Goal: Task Accomplishment & Management: Manage account settings

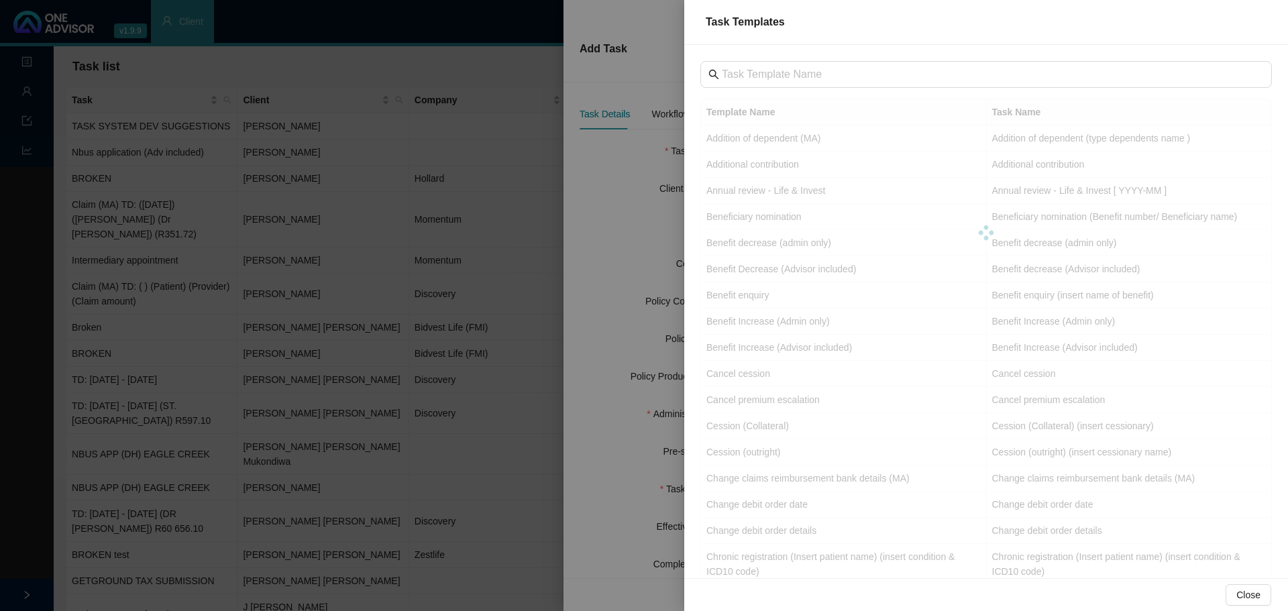
scroll to position [904, 0]
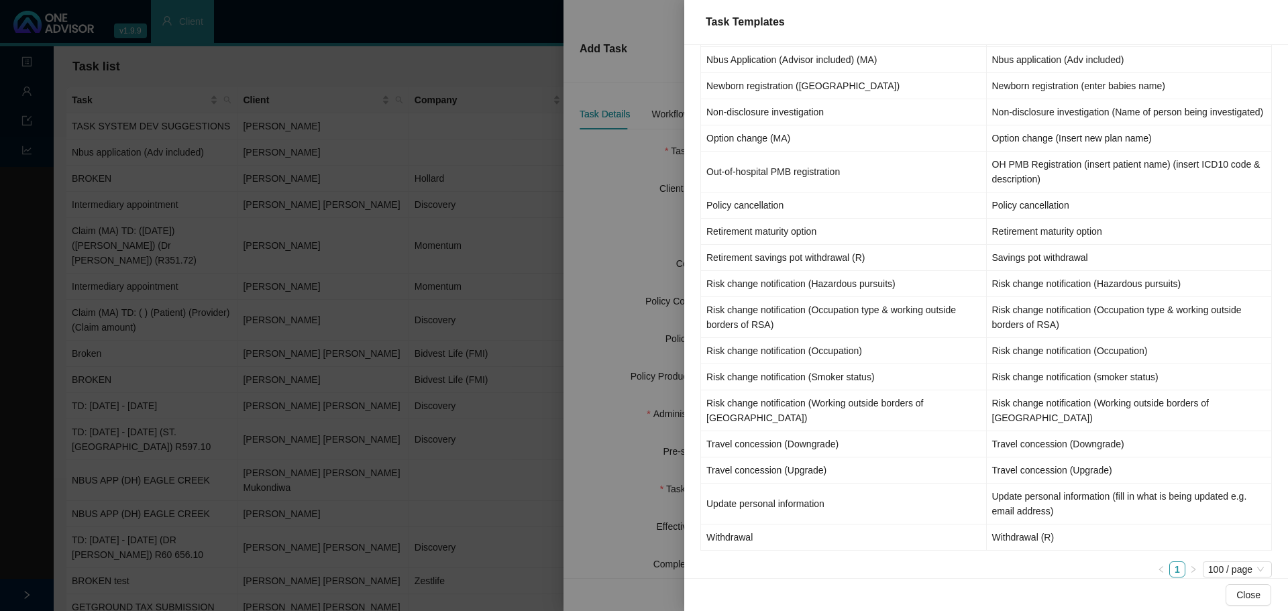
click at [633, 192] on div at bounding box center [644, 305] width 1288 height 611
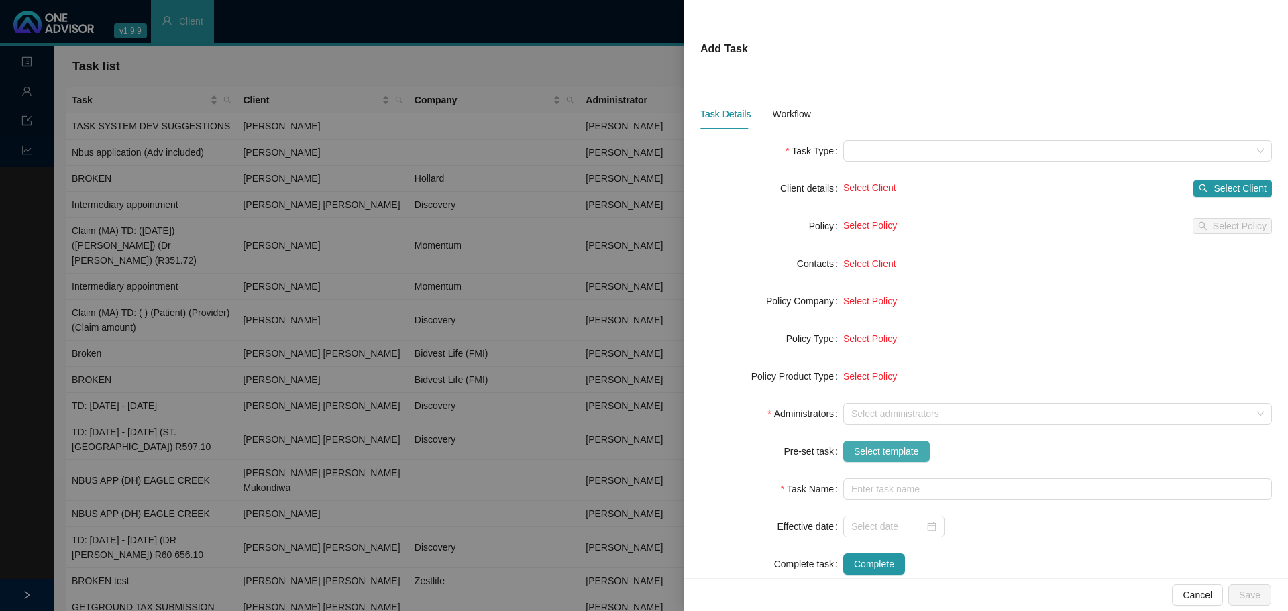
click at [886, 453] on span "Select template" at bounding box center [886, 451] width 65 height 15
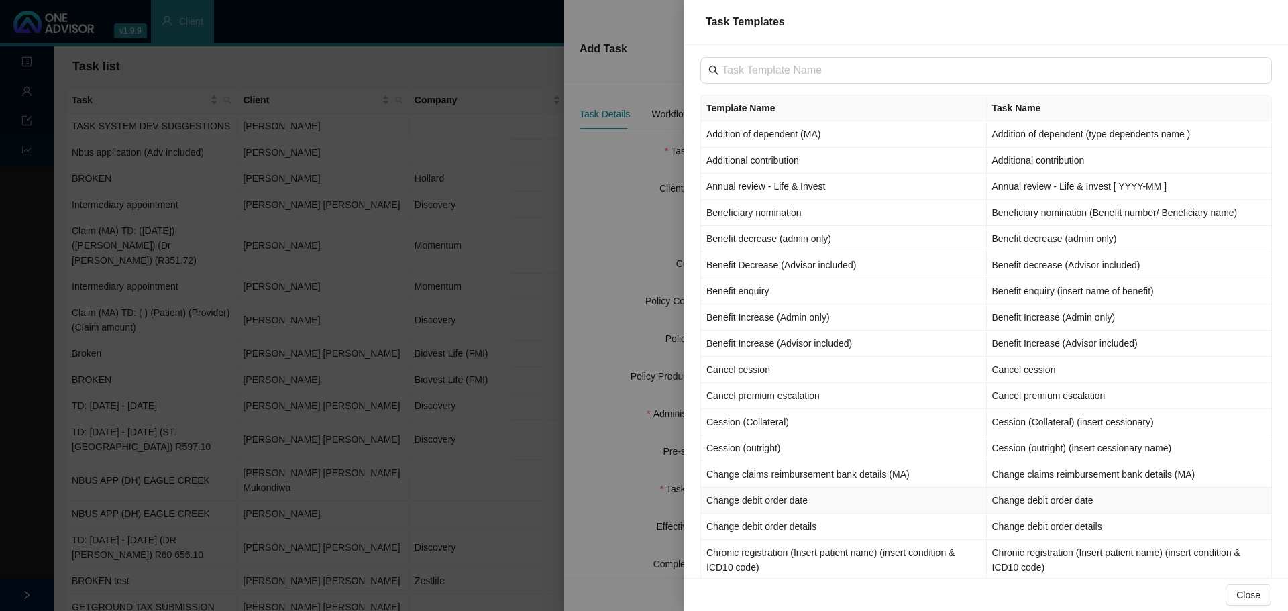
scroll to position [0, 0]
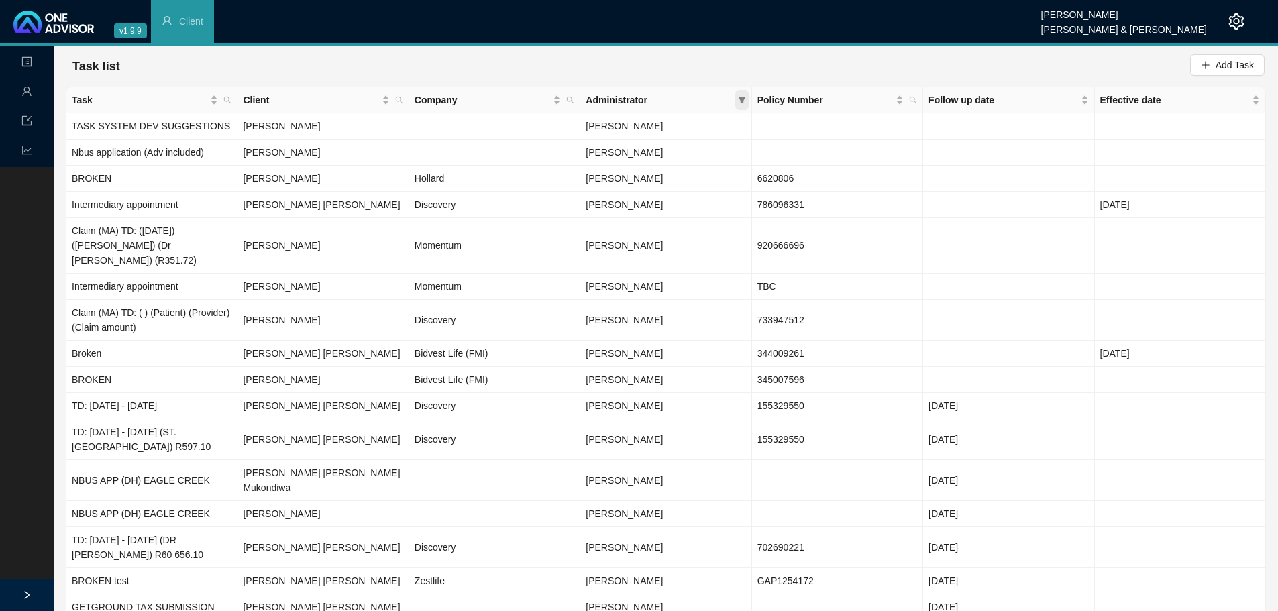
click at [743, 101] on icon "filter" at bounding box center [742, 100] width 8 height 8
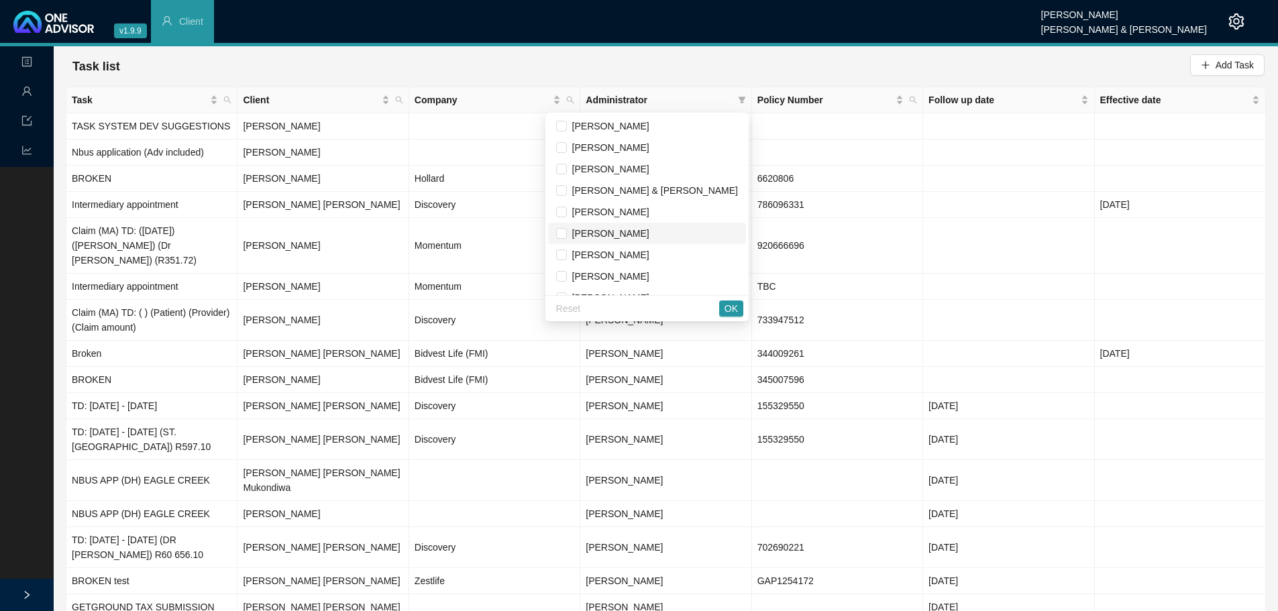
click at [649, 232] on span "[PERSON_NAME]" at bounding box center [608, 233] width 82 height 11
checkbox input "true"
click at [724, 311] on button "OK" at bounding box center [731, 308] width 24 height 16
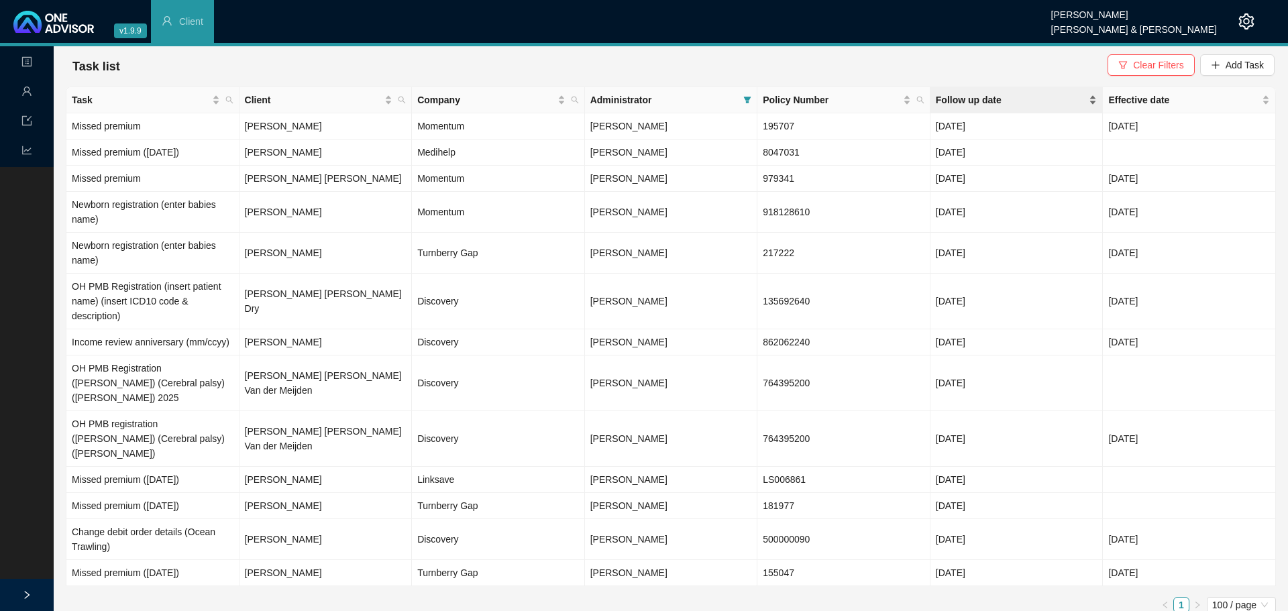
click at [982, 97] on span "Follow up date" at bounding box center [1011, 100] width 151 height 15
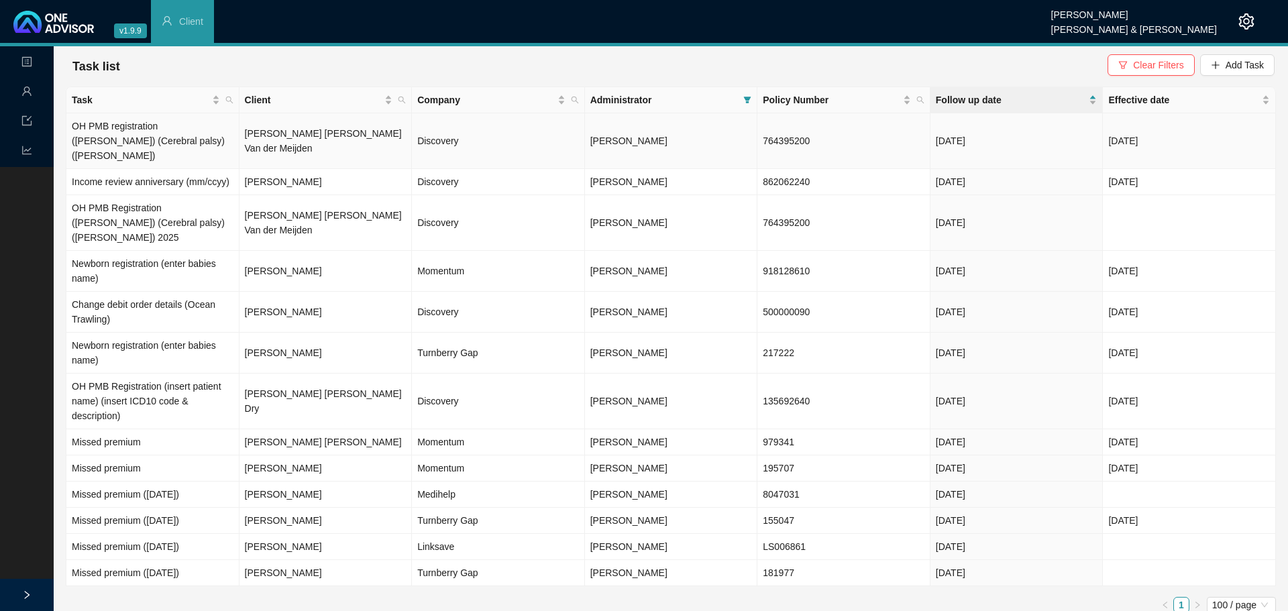
click at [787, 142] on td "764395200" at bounding box center [843, 141] width 173 height 56
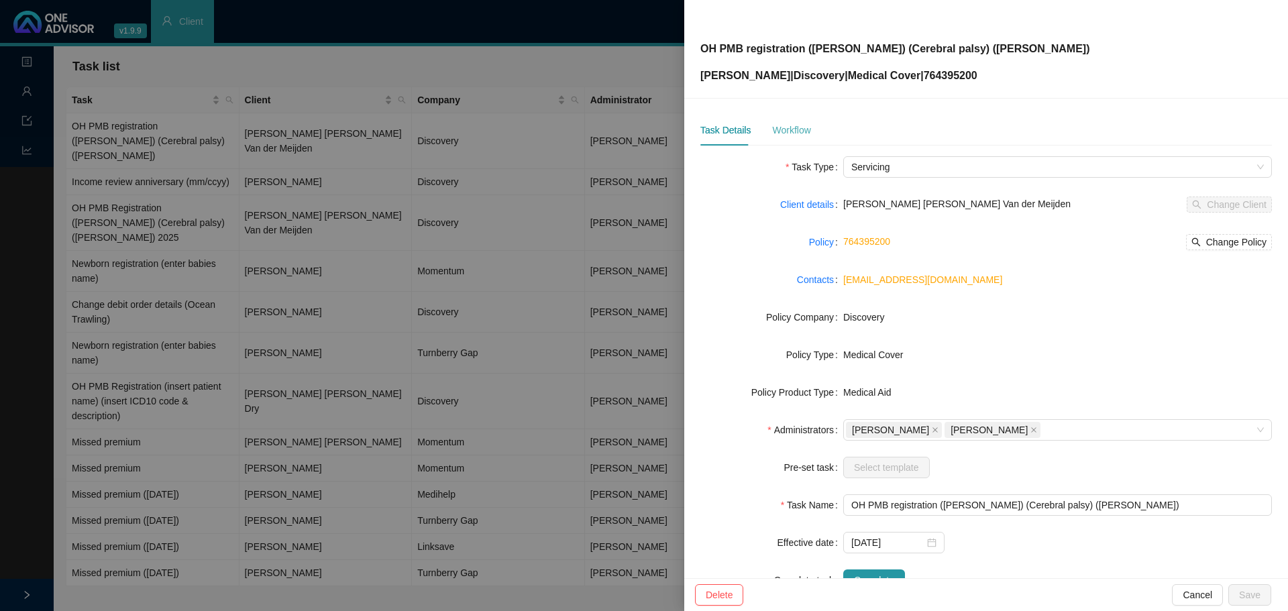
click at [779, 137] on div "Workflow" at bounding box center [791, 130] width 38 height 31
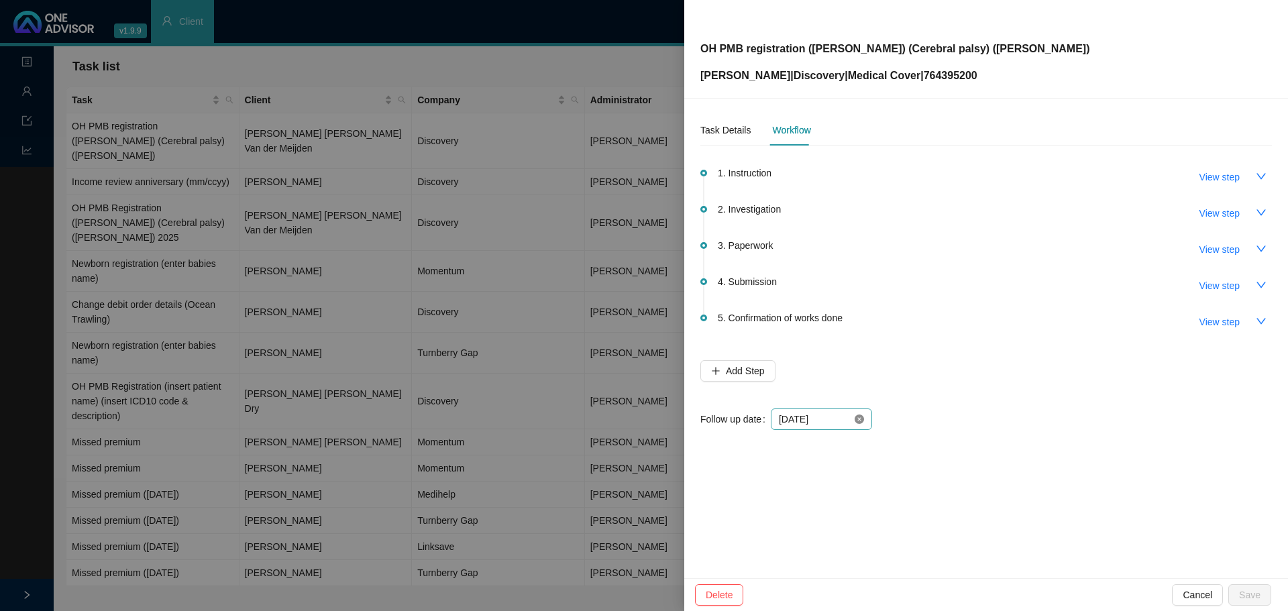
click at [860, 423] on icon "close-circle" at bounding box center [858, 418] width 9 height 9
click at [859, 421] on div at bounding box center [821, 419] width 85 height 15
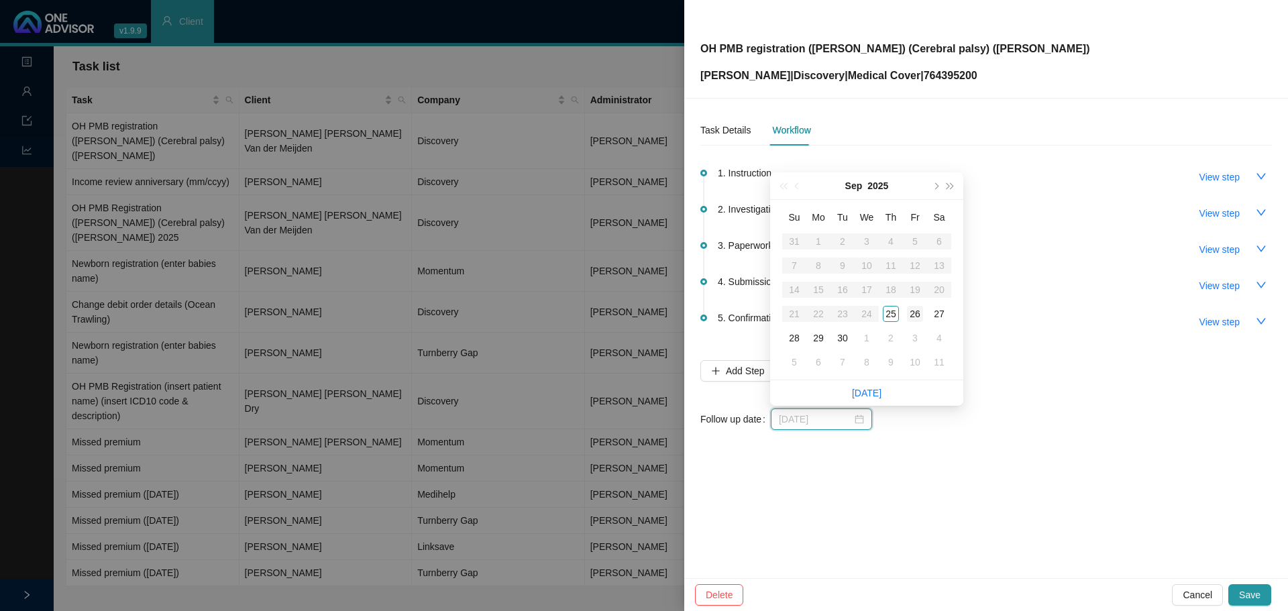
type input "[DATE]"
click at [913, 310] on div "26" at bounding box center [915, 314] width 16 height 16
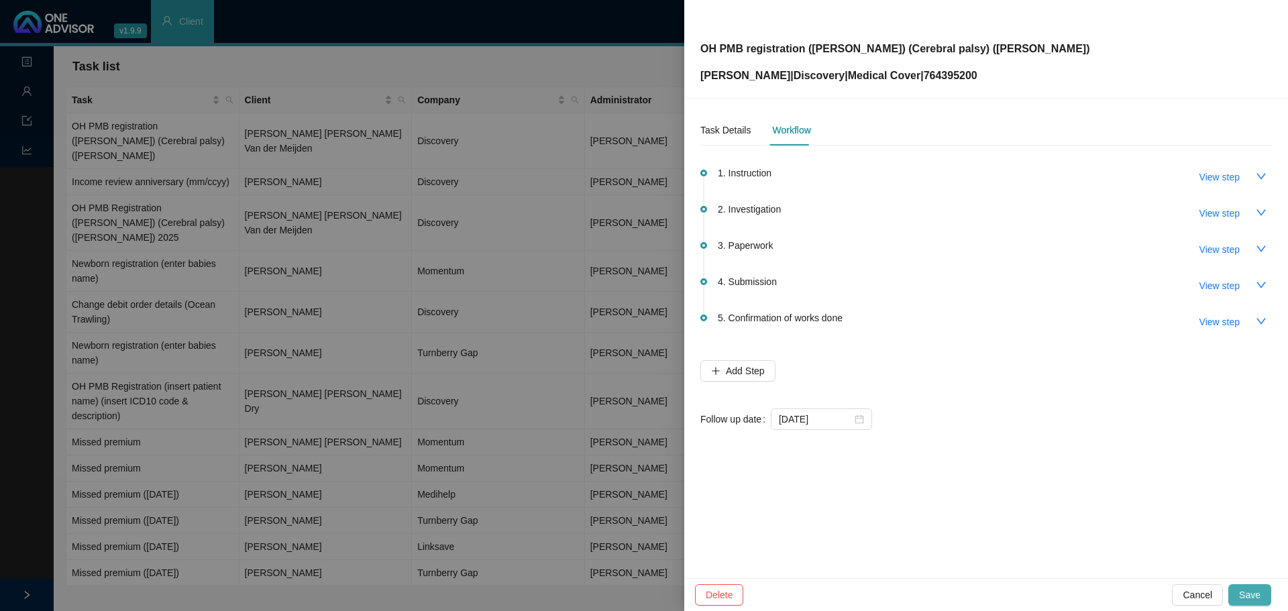
click at [1243, 596] on span "Save" at bounding box center [1249, 594] width 21 height 15
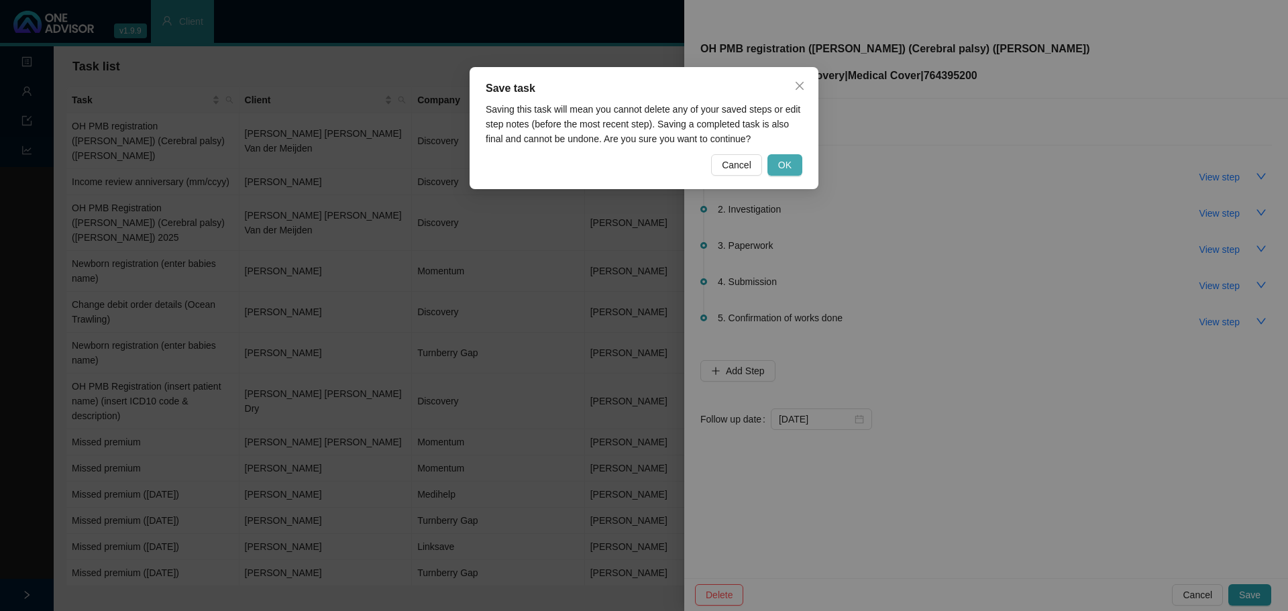
click at [791, 167] on button "OK" at bounding box center [784, 164] width 35 height 21
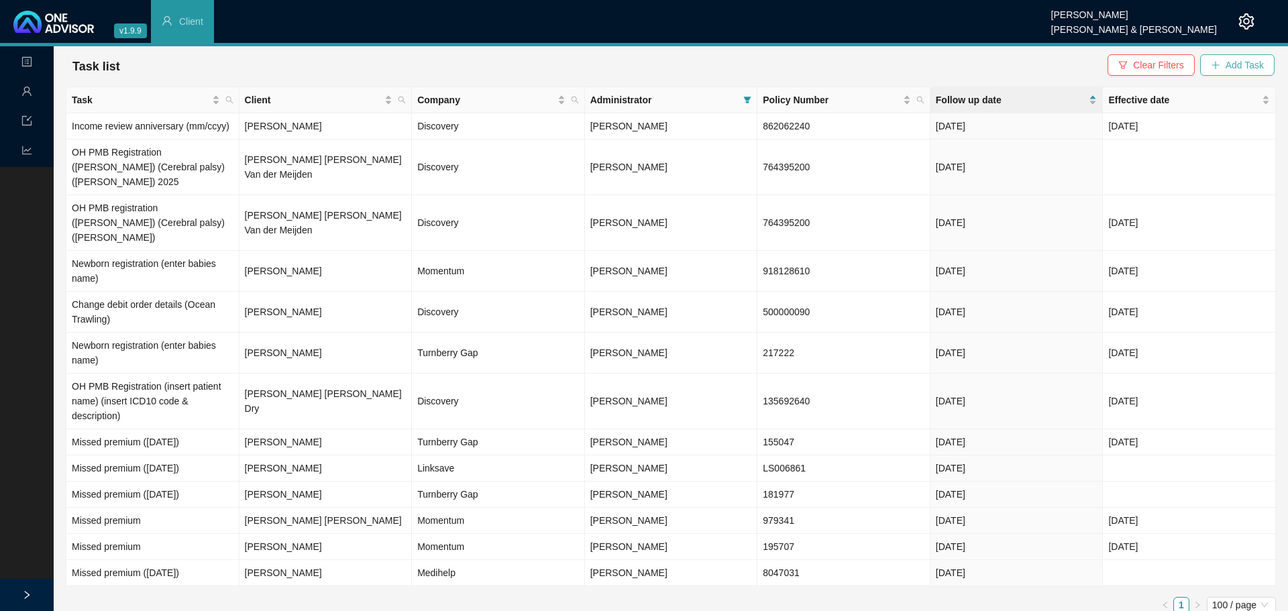
click at [1227, 67] on span "Add Task" at bounding box center [1244, 65] width 38 height 15
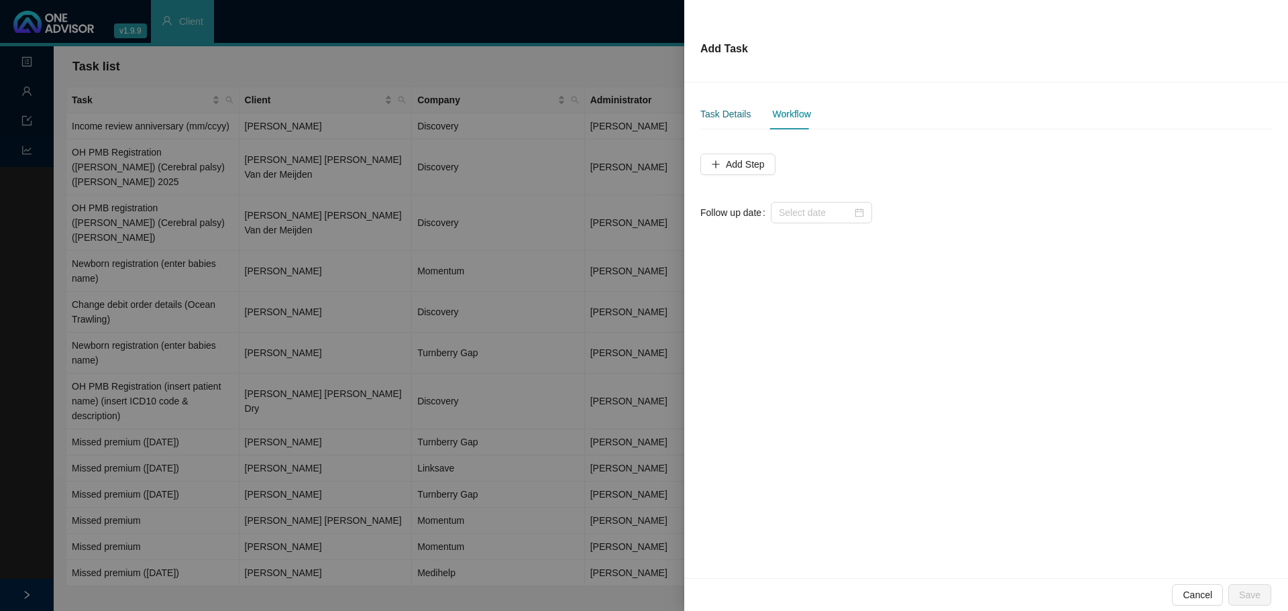
click at [728, 109] on div "Task Details" at bounding box center [725, 114] width 50 height 15
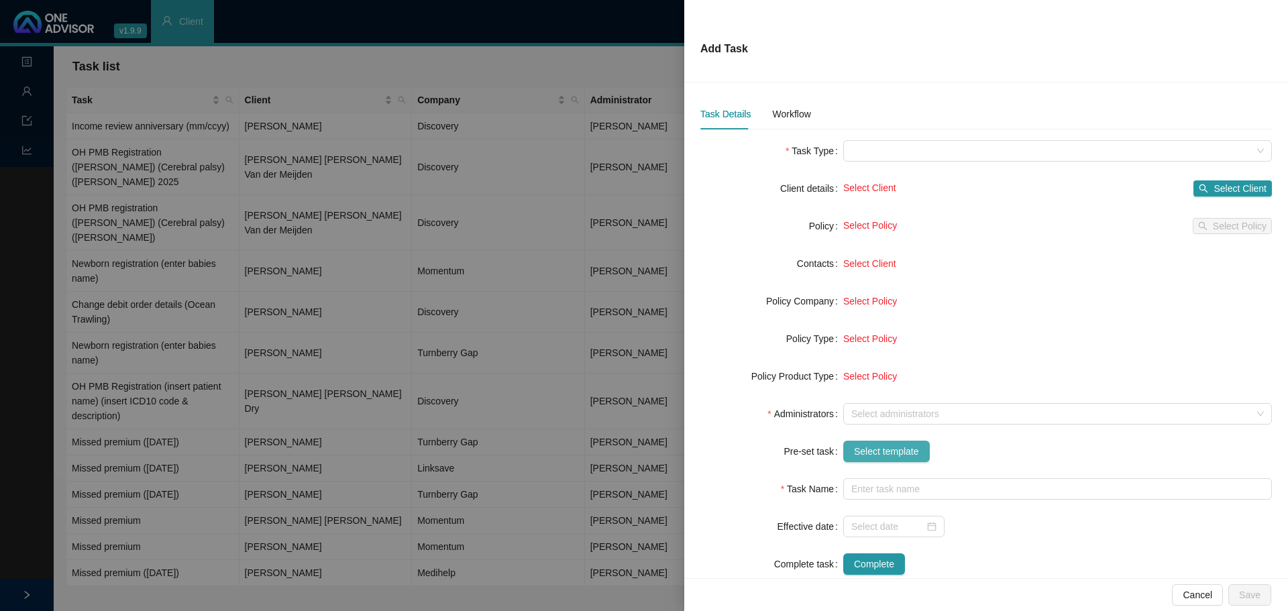
click at [887, 448] on span "Select template" at bounding box center [886, 451] width 65 height 15
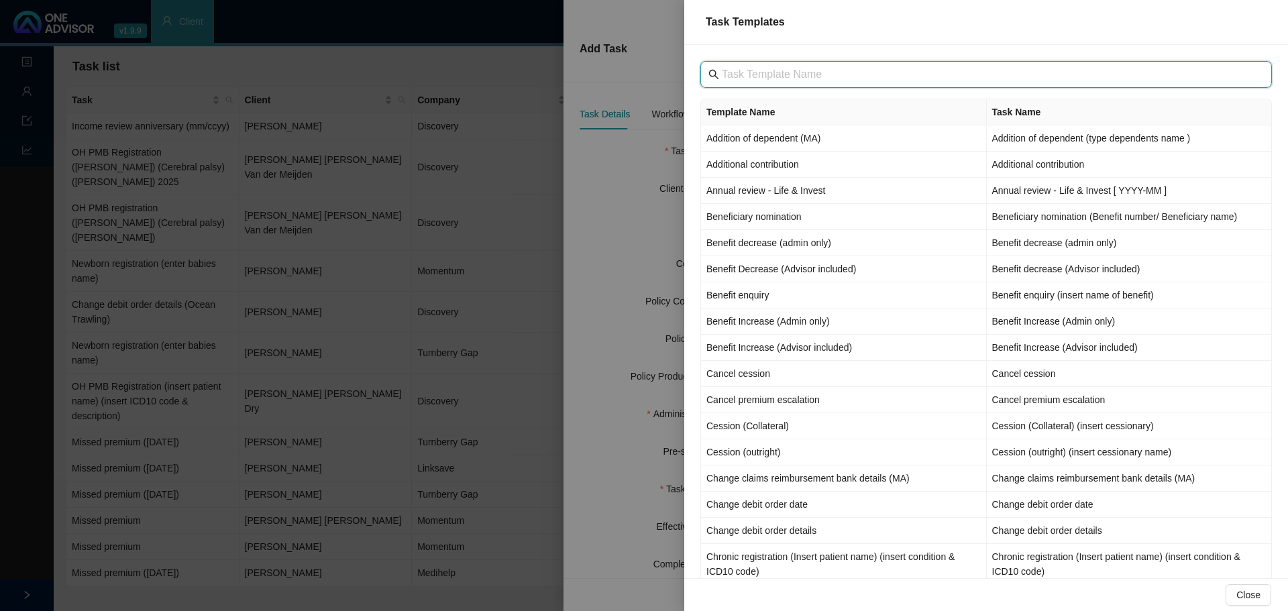
click at [758, 74] on input "text" at bounding box center [987, 74] width 531 height 16
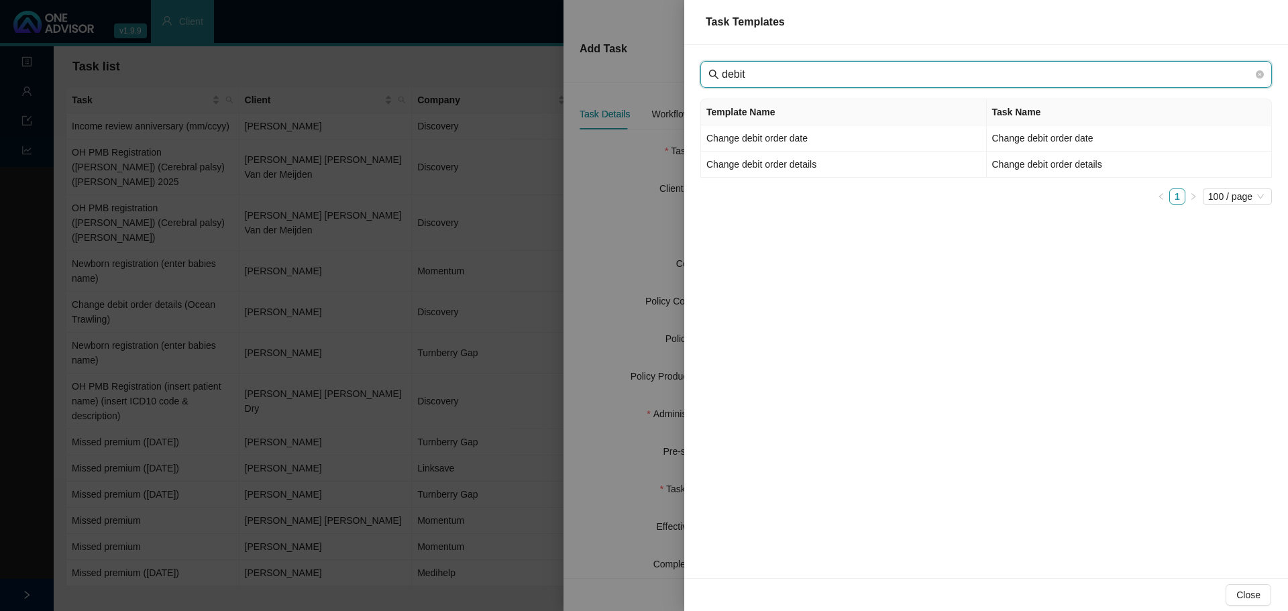
drag, startPoint x: 759, startPoint y: 66, endPoint x: 658, endPoint y: 62, distance: 101.4
click at [665, 64] on div "Task Templates debit Template Name Task Name Change debit order date Change deb…" at bounding box center [644, 305] width 1288 height 611
type input "premium"
